Goal: Navigation & Orientation: Find specific page/section

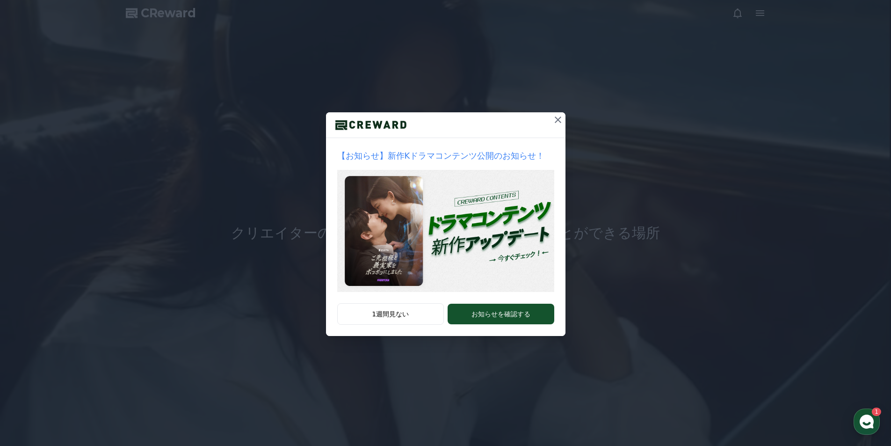
click at [555, 120] on icon at bounding box center [558, 119] width 11 height 11
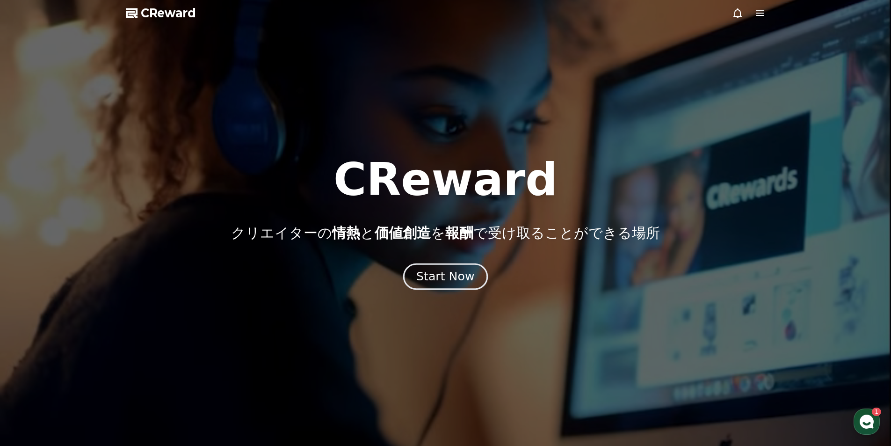
click at [462, 275] on div "Start Now" at bounding box center [445, 277] width 58 height 16
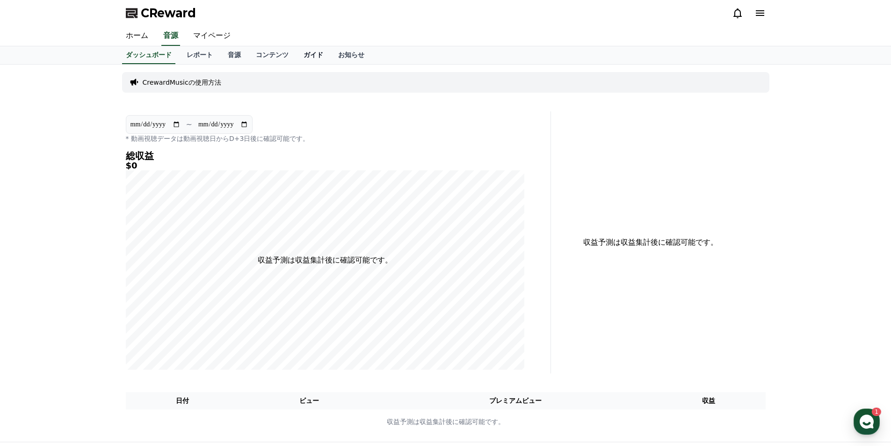
click at [296, 56] on link "ガイド" at bounding box center [313, 55] width 35 height 18
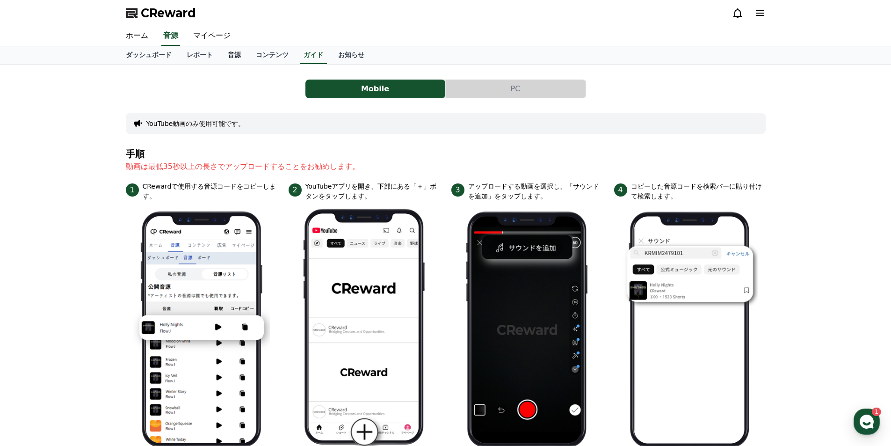
click at [220, 54] on link "音源" at bounding box center [234, 55] width 28 height 18
